Goal: Task Accomplishment & Management: Use online tool/utility

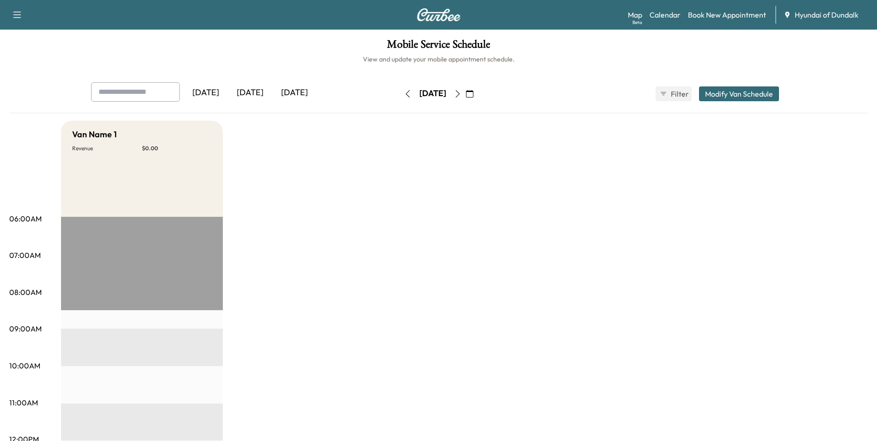
click at [461, 94] on icon "button" at bounding box center [457, 93] width 7 height 7
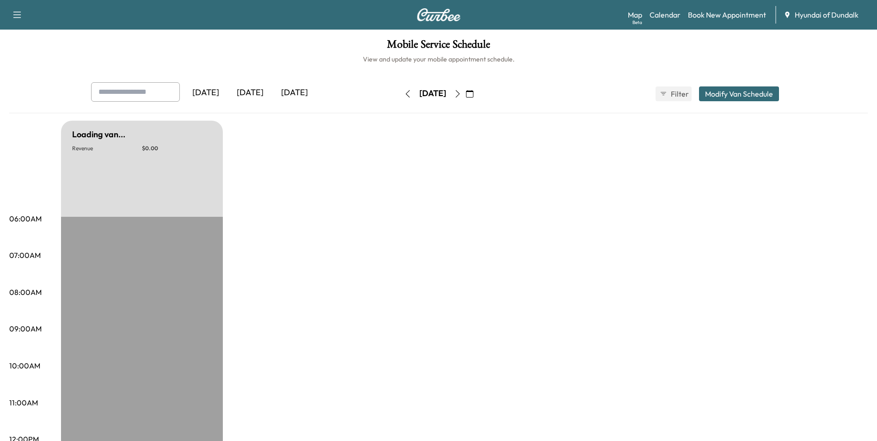
click at [461, 94] on icon "button" at bounding box center [457, 93] width 7 height 7
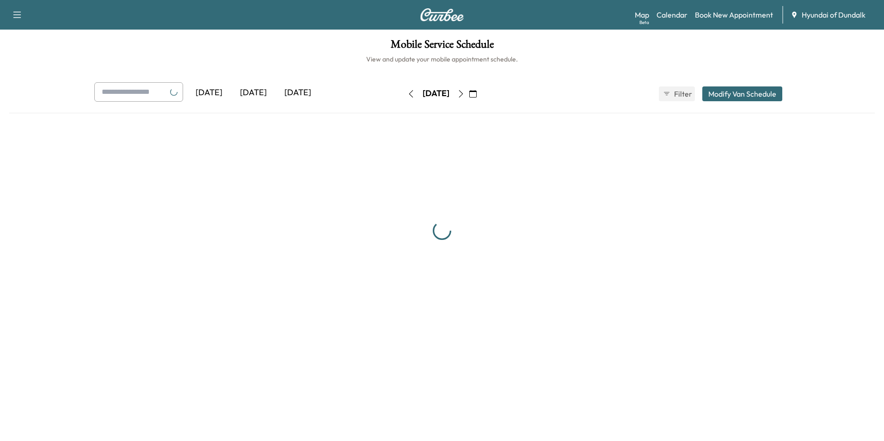
click at [469, 94] on button "button" at bounding box center [461, 93] width 16 height 15
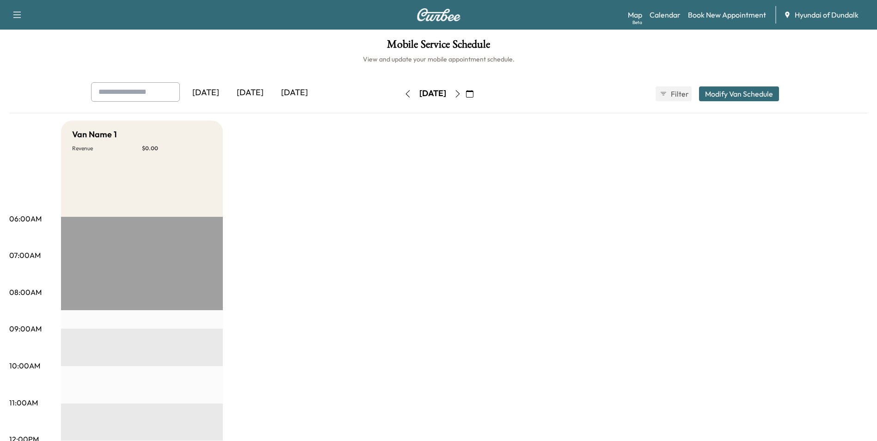
click at [461, 94] on icon "button" at bounding box center [457, 93] width 7 height 7
click at [465, 96] on button "button" at bounding box center [458, 93] width 16 height 15
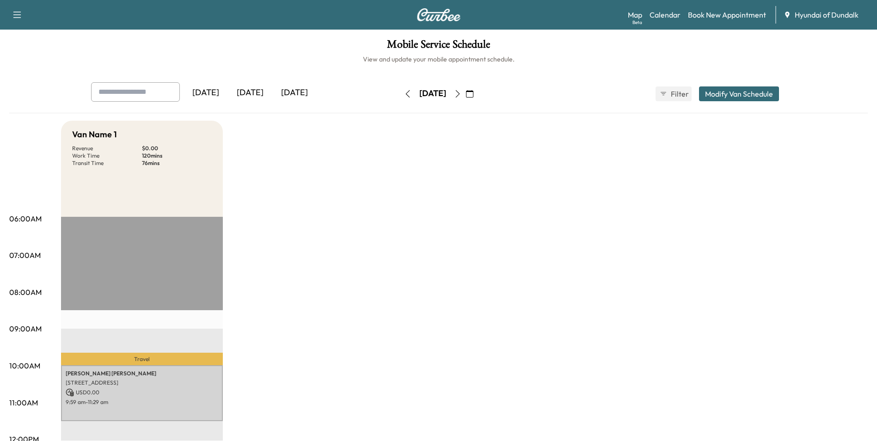
click at [461, 95] on icon "button" at bounding box center [457, 93] width 7 height 7
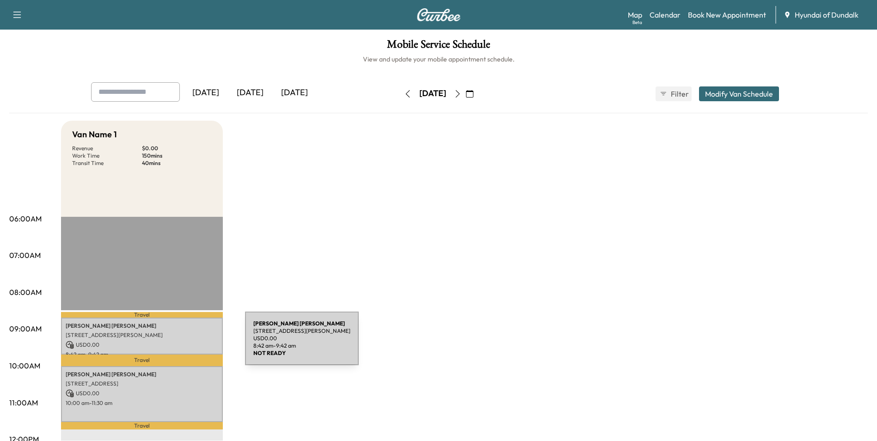
click at [176, 344] on p "USD 0.00" at bounding box center [142, 345] width 153 height 8
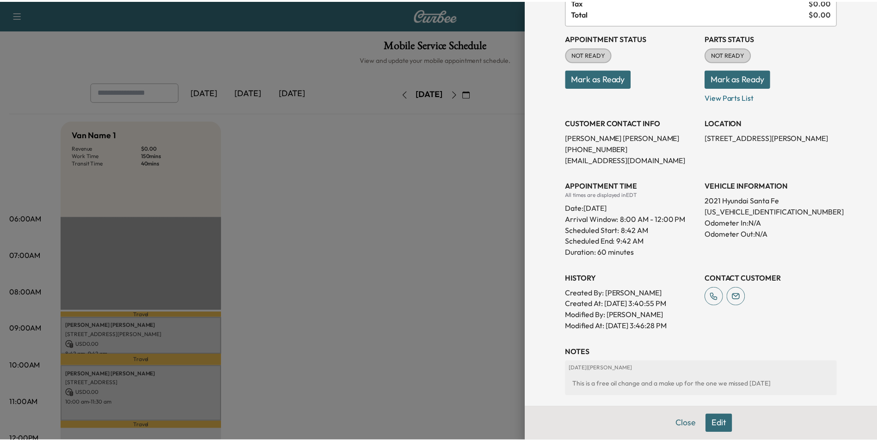
scroll to position [92, 0]
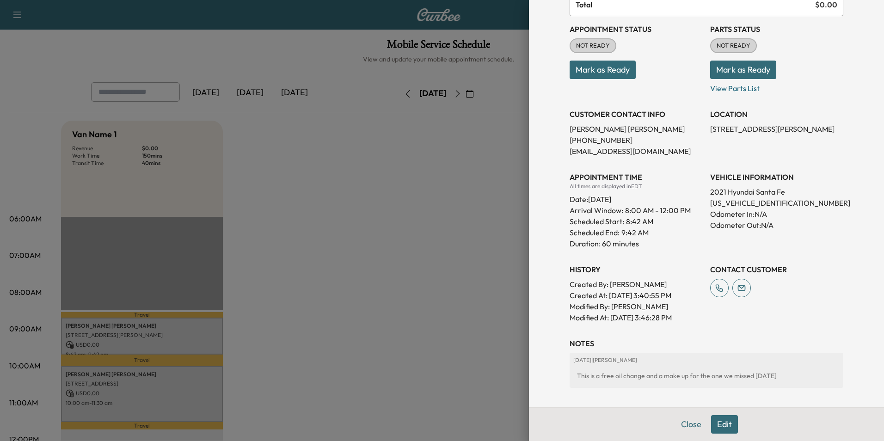
click at [109, 392] on div at bounding box center [442, 220] width 884 height 441
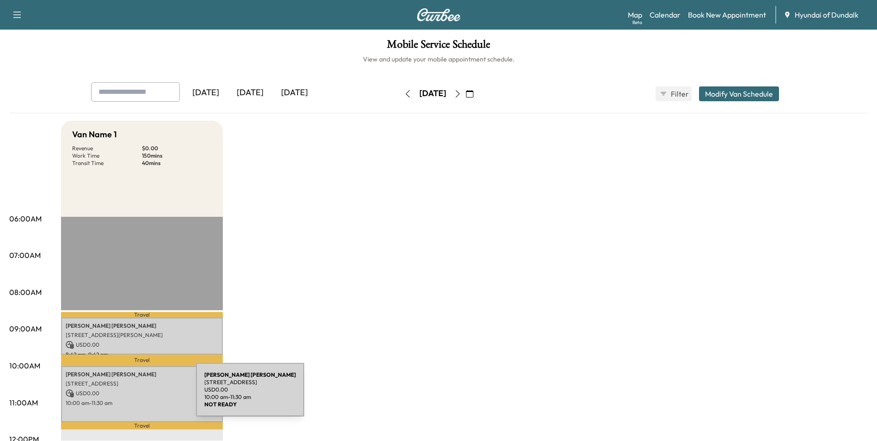
click at [127, 395] on p "USD 0.00" at bounding box center [142, 393] width 153 height 8
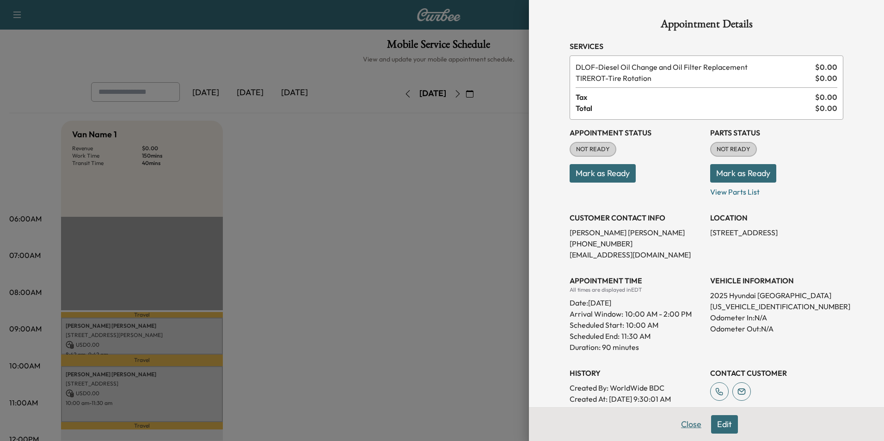
click at [675, 424] on button "Close" at bounding box center [691, 424] width 32 height 18
